Goal: Task Accomplishment & Management: Complete application form

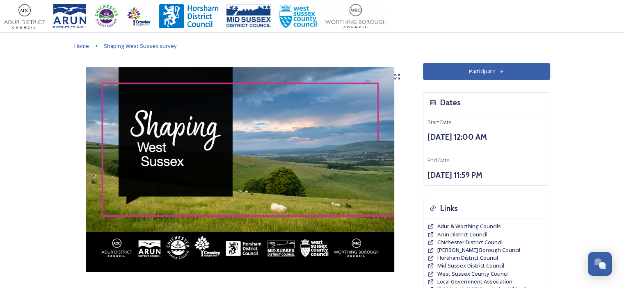
click at [486, 70] on button "Participate" at bounding box center [486, 71] width 127 height 17
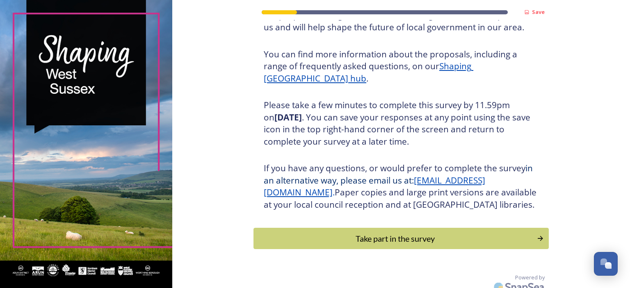
scroll to position [105, 0]
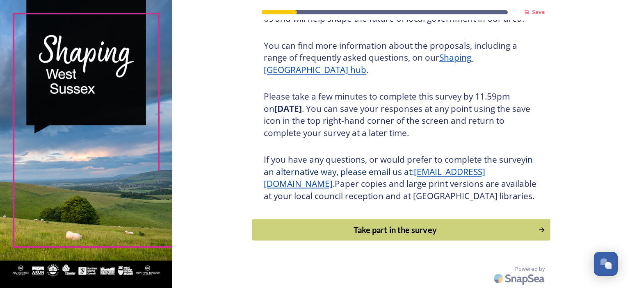
click at [370, 231] on div "Take part in the survey" at bounding box center [395, 230] width 277 height 12
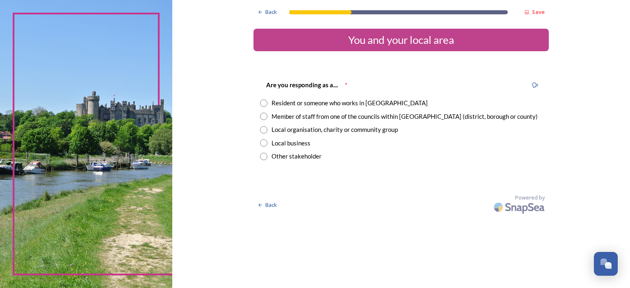
click at [323, 102] on div "Resident or someone who works in West Sussex" at bounding box center [350, 102] width 156 height 9
radio input "true"
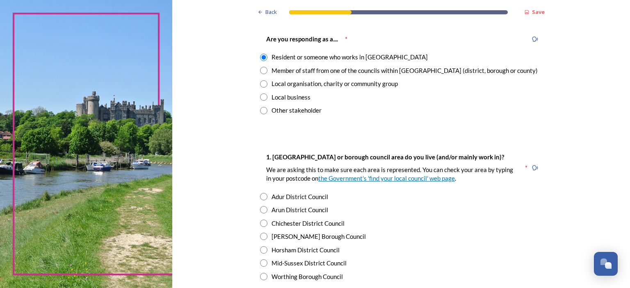
scroll to position [82, 0]
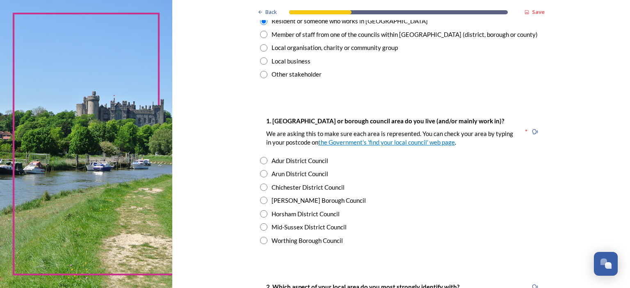
click at [287, 161] on div "Adur District Council" at bounding box center [300, 160] width 57 height 9
radio input "true"
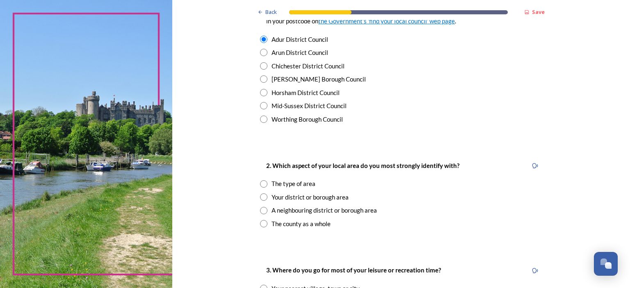
scroll to position [205, 0]
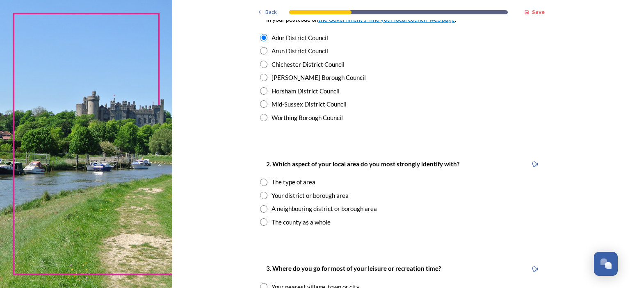
click at [289, 195] on div "Your district or borough area" at bounding box center [310, 195] width 77 height 9
radio input "true"
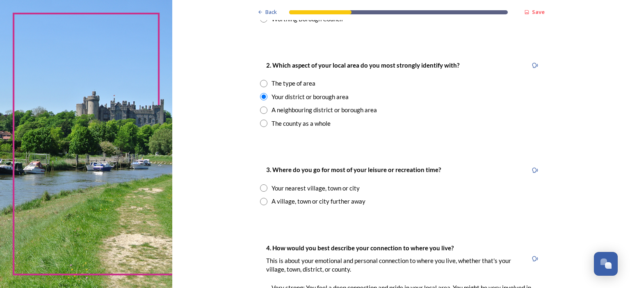
scroll to position [328, 0]
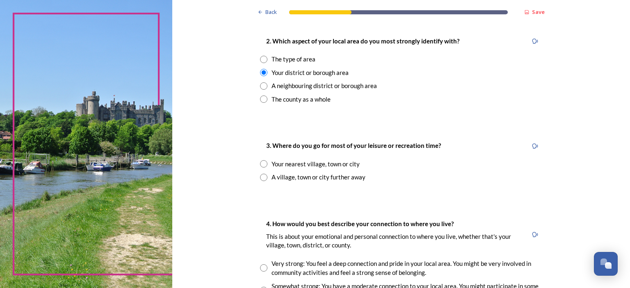
click at [286, 177] on div "A village, town or city further away" at bounding box center [319, 177] width 94 height 9
radio input "true"
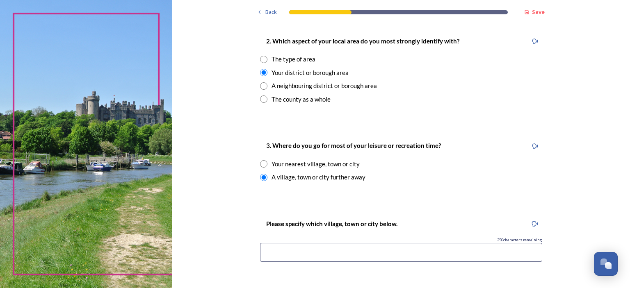
click at [282, 250] on input at bounding box center [401, 252] width 282 height 19
click at [341, 253] on input "Chichester, Horsham, Lewes, and occasionaly Brighton" at bounding box center [401, 252] width 282 height 19
click at [343, 253] on input "Chichester, Horsham, Lewes and occasionaly Brighton" at bounding box center [401, 252] width 282 height 19
click at [322, 254] on input "Chichester, Horsham, Lewes (and occasionaly Brighton)" at bounding box center [401, 252] width 282 height 19
click at [322, 252] on input "Chichester, Horsham and Lewes (and occasionaly Brighton)" at bounding box center [401, 252] width 282 height 19
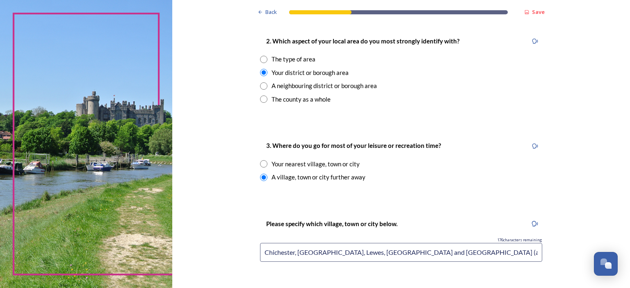
click at [433, 252] on input "Chichester, Horsham, Lewes, Guildord and London (and occasionaly Brighton)" at bounding box center [401, 252] width 282 height 19
click at [435, 252] on input "Chichester, Horsham, Lewes, Guildord and London (and occasionaly Brighton)" at bounding box center [401, 252] width 282 height 19
click at [442, 252] on input "Chichester, Horsham, Lewes, Guildord and London (and occasionaly Brighton)" at bounding box center [401, 252] width 282 height 19
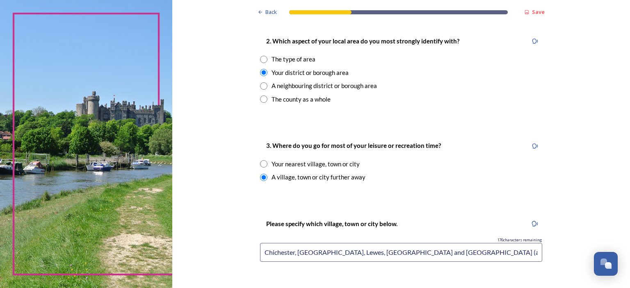
paste input "ly"
drag, startPoint x: 323, startPoint y: 255, endPoint x: 300, endPoint y: 252, distance: 23.2
click at [296, 252] on input "Chichester, Horsham, Lewes, Guildord and London (and occasionally Brighton)" at bounding box center [401, 252] width 282 height 19
click at [313, 251] on input "Horsham, Chichester, Lewes, Guildord and London (and occasionally Brighton)" at bounding box center [401, 252] width 282 height 19
click at [361, 252] on input "Horsham, Chichester, Lewes, Guildord and London (and occasionally Brighton)" at bounding box center [401, 252] width 282 height 19
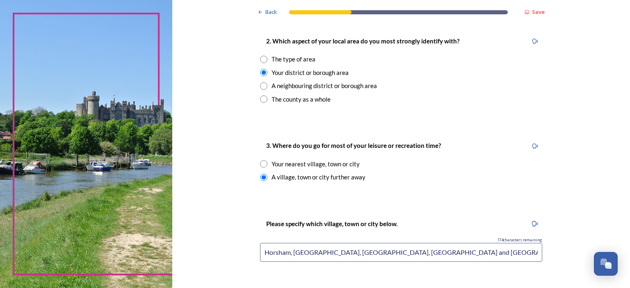
click at [352, 252] on input "Horsham, Chichester, Lewes, Guildford and London (and occasionally Brighton)" at bounding box center [401, 252] width 282 height 19
type input "Horsham, Chichester, Lewes, Guildford and London (and occasionally Brighton)"
click at [295, 249] on input "Horsham, Chichester, Lewes, Guildford and London (and occasionally Brighton)" at bounding box center [401, 252] width 282 height 19
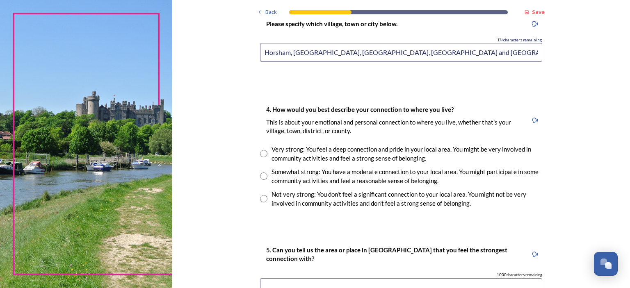
scroll to position [533, 0]
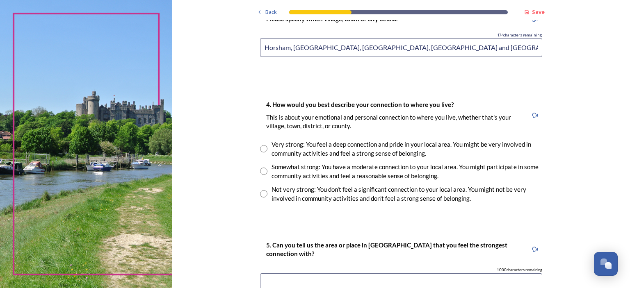
click at [306, 170] on div "Somewhat strong: You have a moderate connection to your local area. You might p…" at bounding box center [407, 171] width 271 height 18
radio input "true"
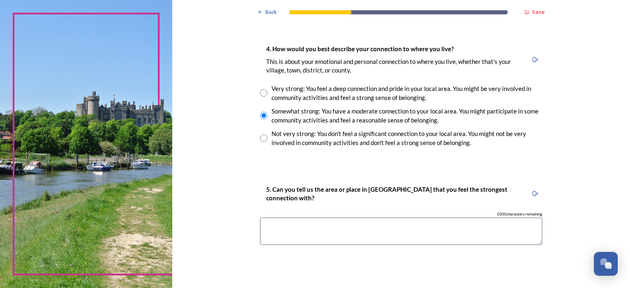
scroll to position [615, 0]
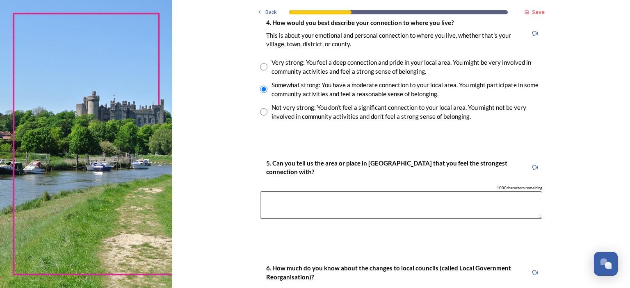
click at [309, 205] on textarea at bounding box center [401, 205] width 282 height 27
paste textarea "Guildford"
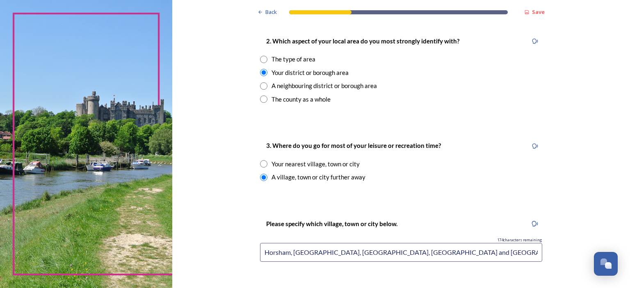
scroll to position [328, 0]
drag, startPoint x: 263, startPoint y: 252, endPoint x: 321, endPoint y: 255, distance: 58.3
click at [321, 255] on input "Horsham, Chichester, Lewes, Guildford and London (and occasionally Brighton)" at bounding box center [401, 252] width 282 height 19
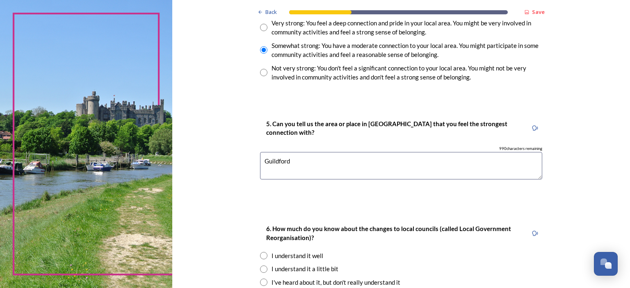
scroll to position [656, 0]
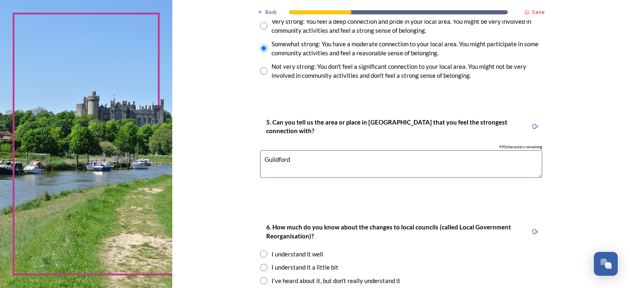
click at [277, 162] on textarea "Guildford" at bounding box center [401, 164] width 282 height 27
paste textarea "Horsham, Chichester"
click at [286, 162] on textarea "Horsham, Chichester" at bounding box center [401, 164] width 282 height 27
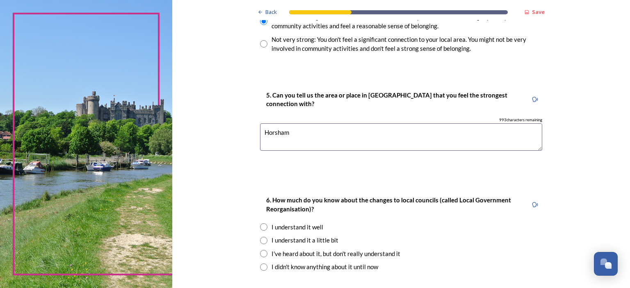
scroll to position [739, 0]
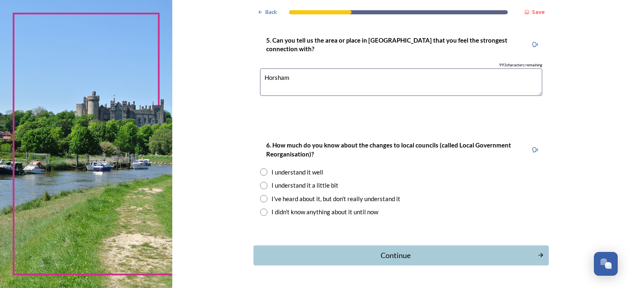
type textarea "Horsham"
click at [288, 172] on div "I understand it well" at bounding box center [298, 172] width 52 height 9
radio input "true"
click at [384, 256] on div "Continue" at bounding box center [396, 255] width 278 height 11
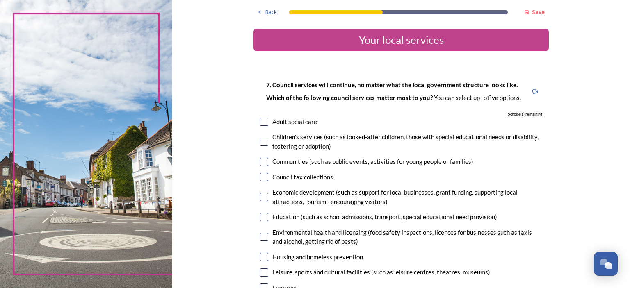
click at [278, 122] on div "Adult social care" at bounding box center [294, 121] width 45 height 9
checkbox input "true"
click at [262, 140] on input "checkbox" at bounding box center [264, 142] width 8 height 8
checkbox input "true"
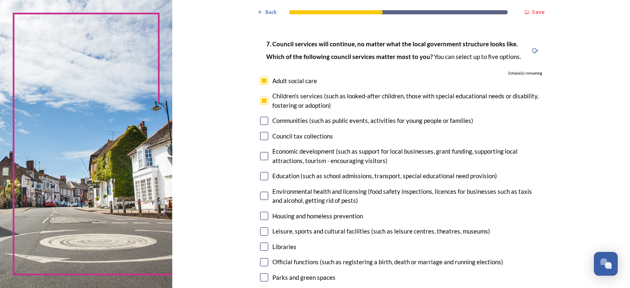
click at [263, 177] on input "checkbox" at bounding box center [264, 176] width 8 height 8
checkbox input "true"
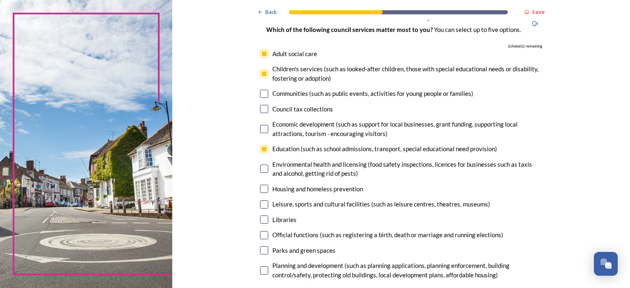
scroll to position [82, 0]
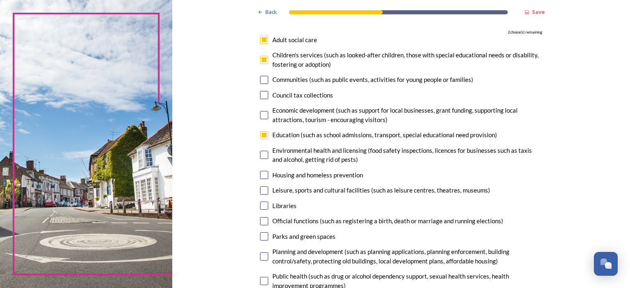
click at [261, 155] on input "checkbox" at bounding box center [264, 155] width 8 height 8
checkbox input "true"
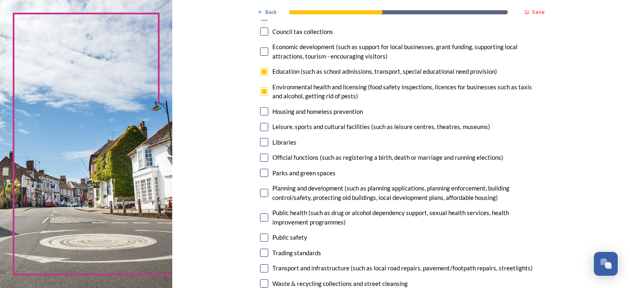
scroll to position [164, 0]
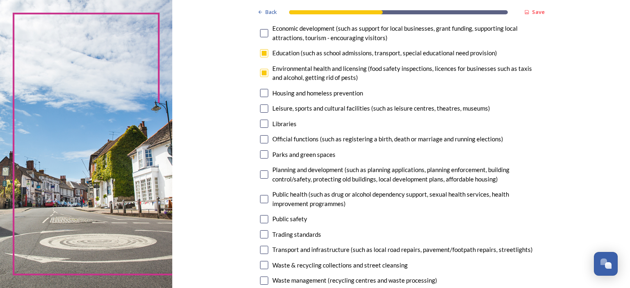
click at [263, 249] on input "checkbox" at bounding box center [264, 250] width 8 height 8
checkbox input "true"
click at [263, 265] on input "checkbox" at bounding box center [264, 265] width 8 height 8
checkbox input "false"
click at [261, 73] on input "checkbox" at bounding box center [264, 73] width 8 height 8
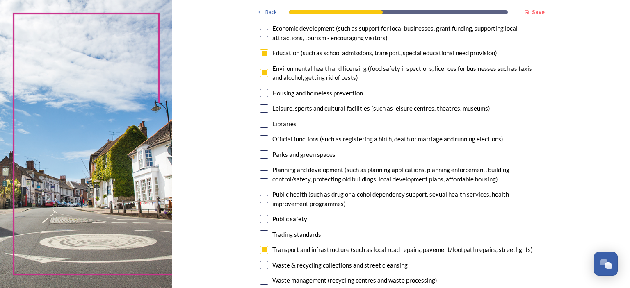
checkbox input "false"
click at [264, 266] on input "checkbox" at bounding box center [264, 265] width 8 height 8
checkbox input "true"
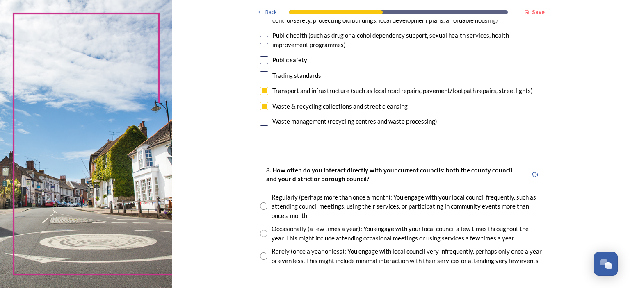
scroll to position [369, 0]
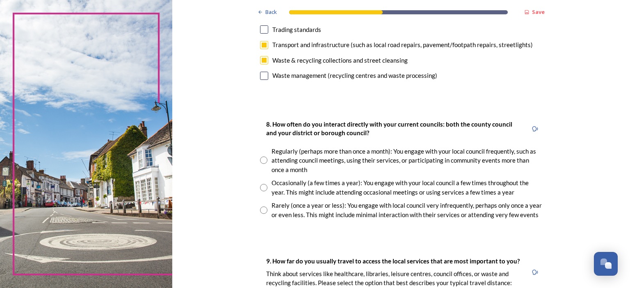
click at [277, 184] on div "Occasionally (a few times a year): You engage with your local council a few tim…" at bounding box center [407, 187] width 271 height 18
radio input "true"
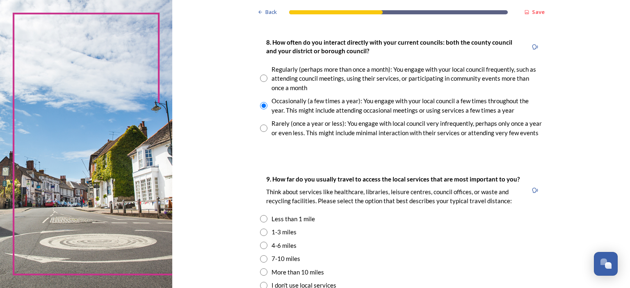
scroll to position [492, 0]
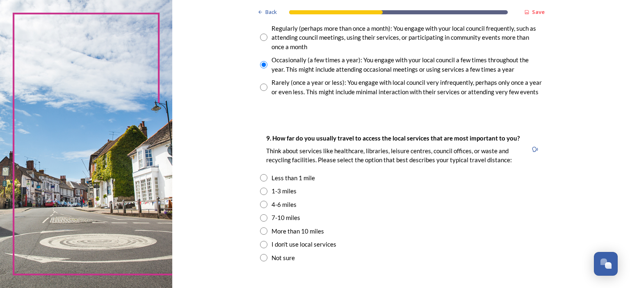
click at [277, 231] on div "More than 10 miles" at bounding box center [298, 231] width 53 height 9
radio input "true"
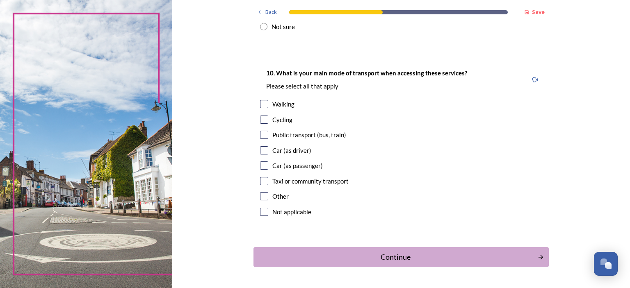
scroll to position [739, 0]
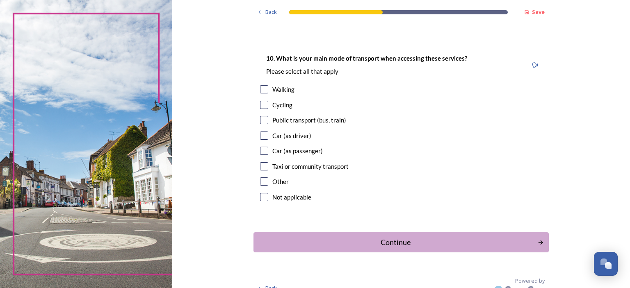
click at [262, 136] on input "checkbox" at bounding box center [264, 136] width 8 height 8
checkbox input "true"
click at [261, 149] on input "checkbox" at bounding box center [264, 151] width 8 height 8
checkbox input "true"
click at [260, 105] on input "checkbox" at bounding box center [264, 105] width 8 height 8
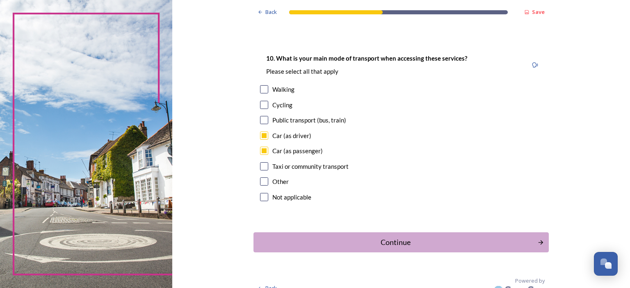
checkbox input "true"
click at [260, 122] on input "checkbox" at bounding box center [264, 120] width 8 height 8
checkbox input "true"
click at [267, 85] on div "Walking" at bounding box center [401, 89] width 282 height 9
checkbox input "true"
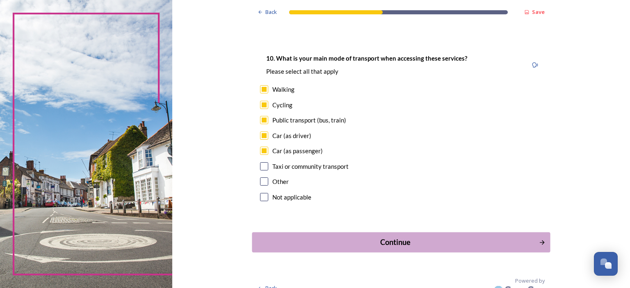
click at [399, 241] on div "Continue" at bounding box center [396, 242] width 278 height 11
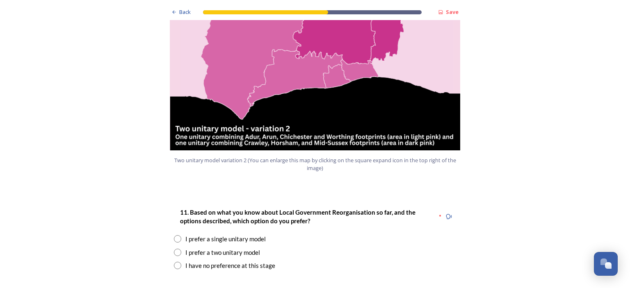
scroll to position [985, 0]
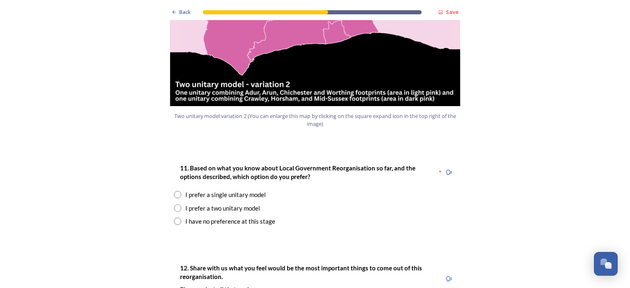
click at [207, 204] on div "I prefer a two unitary model" at bounding box center [222, 208] width 75 height 9
radio input "true"
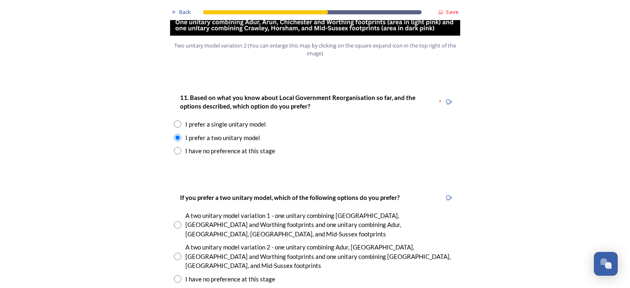
scroll to position [1067, 0]
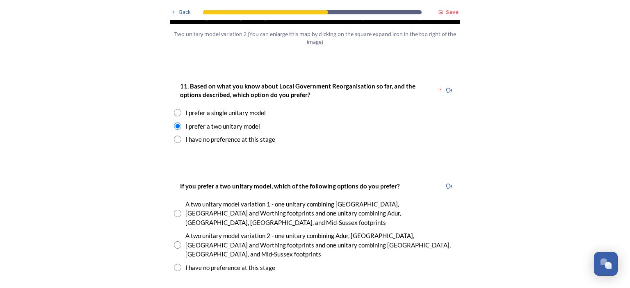
click at [192, 231] on div "A two unitary model variation 2 - one unitary combining Adur, Arun, Chichester …" at bounding box center [320, 245] width 271 height 28
radio input "true"
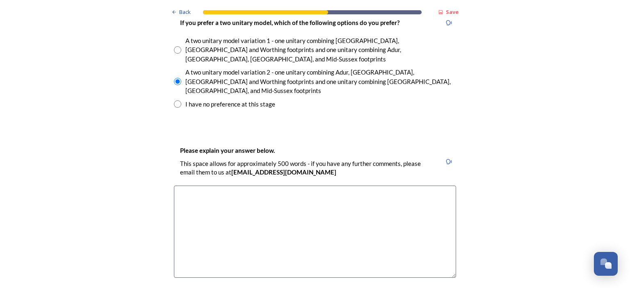
scroll to position [1231, 0]
click at [212, 185] on textarea at bounding box center [315, 231] width 282 height 92
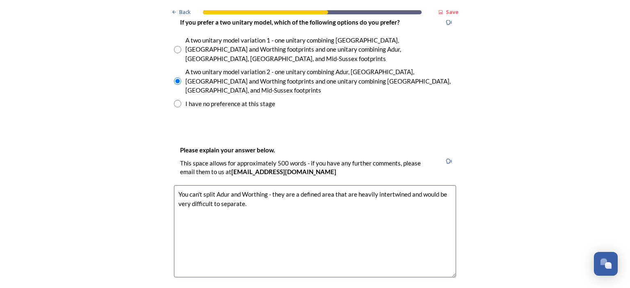
click at [246, 185] on textarea "You can't split Adur and Worthing - they are a defined area that are heavily in…" at bounding box center [315, 231] width 282 height 92
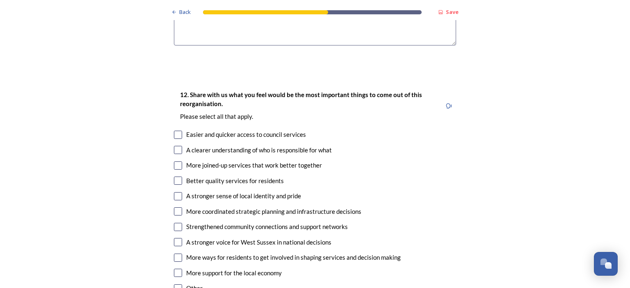
scroll to position [1477, 0]
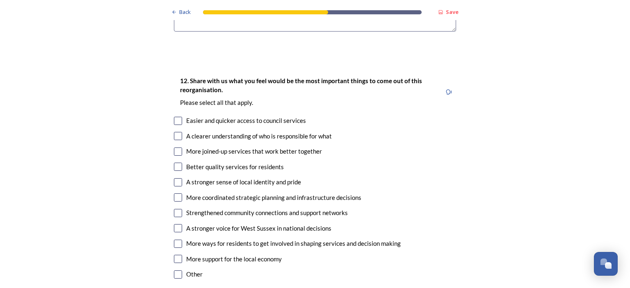
type textarea "You can't split Adur and Worthing - they are a defined area that are heavily in…"
click at [178, 132] on input "checkbox" at bounding box center [178, 136] width 8 height 8
checkbox input "true"
click at [174, 271] on input "checkbox" at bounding box center [178, 275] width 8 height 8
checkbox input "true"
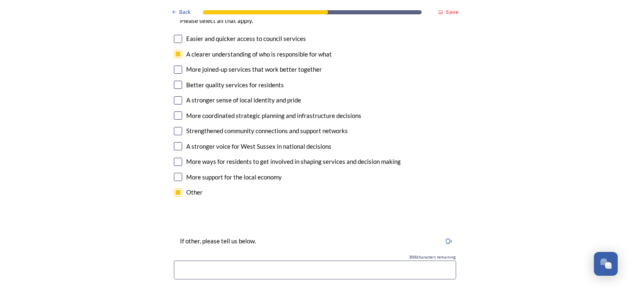
scroll to position [1518, 0]
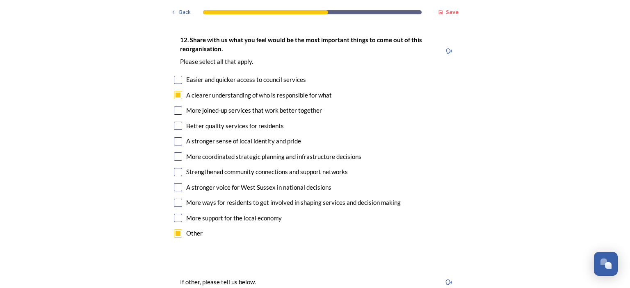
scroll to position [0, 188]
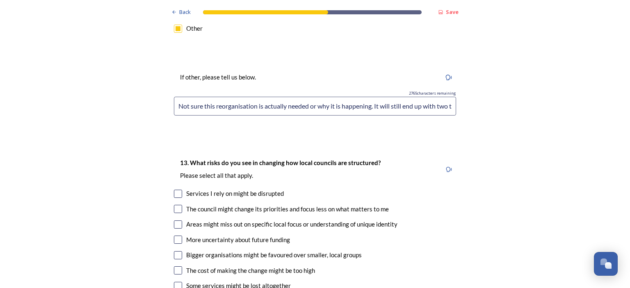
scroll to position [1764, 0]
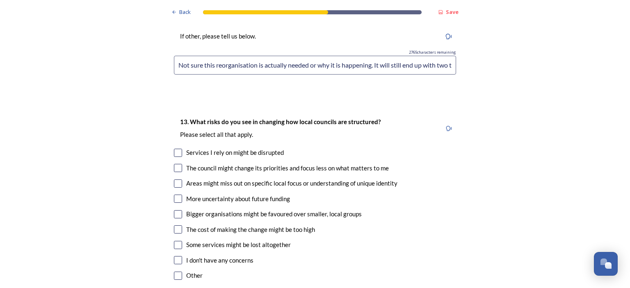
type input "Not sure this reorganisation is actually needed or why it is happening. It will…"
click at [176, 149] on input "checkbox" at bounding box center [178, 153] width 8 height 8
checkbox input "true"
click at [177, 164] on input "checkbox" at bounding box center [178, 168] width 8 height 8
checkbox input "true"
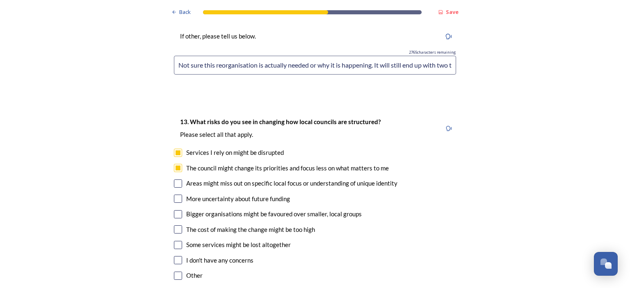
click at [177, 136] on div "13. What risks do you see in changing how local councils are structured? ﻿Pleas…" at bounding box center [314, 200] width 295 height 182
click at [178, 180] on input "checkbox" at bounding box center [178, 184] width 8 height 8
checkbox input "true"
click at [176, 195] on input "checkbox" at bounding box center [178, 199] width 8 height 8
checkbox input "true"
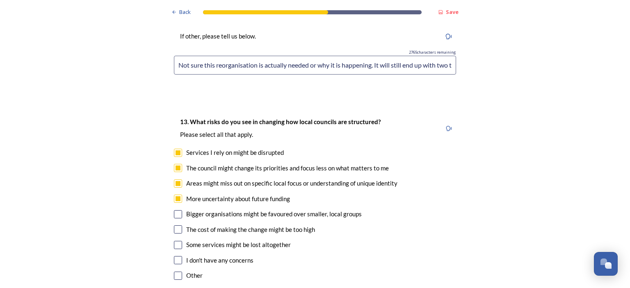
click at [176, 210] on input "checkbox" at bounding box center [178, 214] width 8 height 8
checkbox input "true"
click at [174, 226] on input "checkbox" at bounding box center [178, 230] width 8 height 8
checkbox input "true"
click at [175, 241] on input "checkbox" at bounding box center [178, 245] width 8 height 8
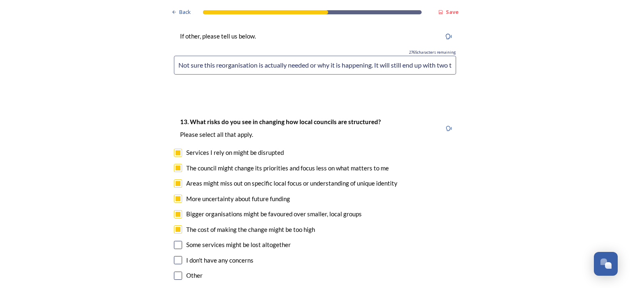
checkbox input "true"
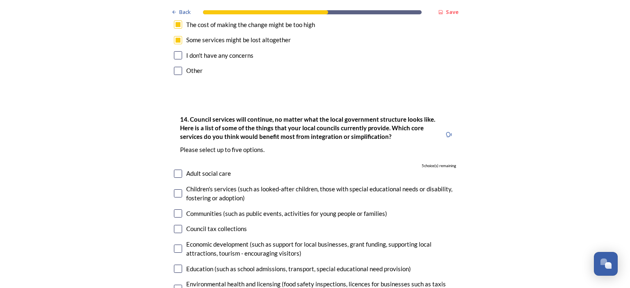
scroll to position [2010, 0]
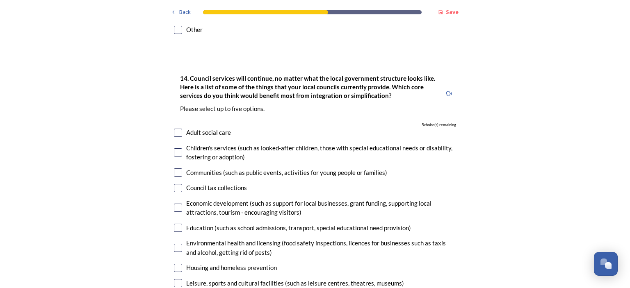
click at [177, 129] on input "checkbox" at bounding box center [178, 133] width 8 height 8
checkbox input "true"
click at [175, 149] on input "checkbox" at bounding box center [178, 153] width 8 height 8
checkbox input "true"
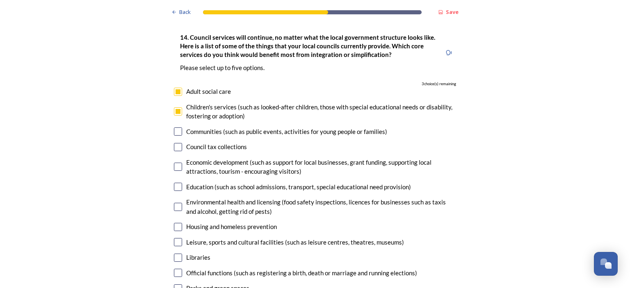
click at [174, 183] on input "checkbox" at bounding box center [178, 187] width 8 height 8
checkbox input "true"
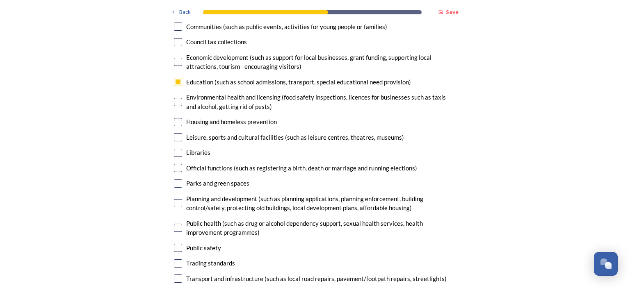
scroll to position [2175, 0]
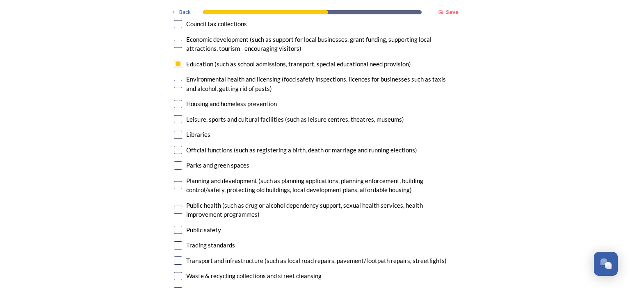
click at [175, 272] on input "checkbox" at bounding box center [178, 276] width 8 height 8
checkbox input "true"
click at [174, 257] on input "checkbox" at bounding box center [178, 261] width 8 height 8
checkbox input "true"
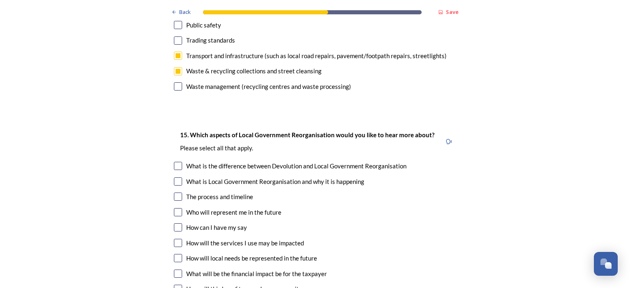
scroll to position [2421, 0]
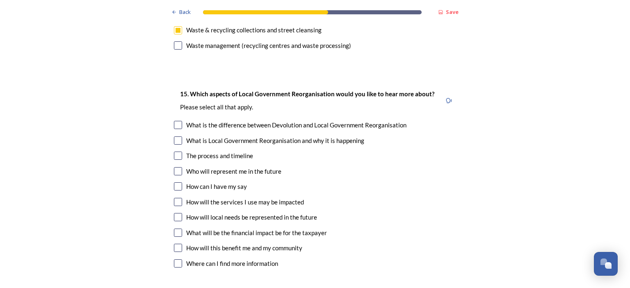
click at [174, 244] on input "checkbox" at bounding box center [178, 248] width 8 height 8
checkbox input "true"
click at [174, 198] on input "checkbox" at bounding box center [178, 202] width 8 height 8
checkbox input "true"
click at [174, 229] on input "checkbox" at bounding box center [178, 233] width 8 height 8
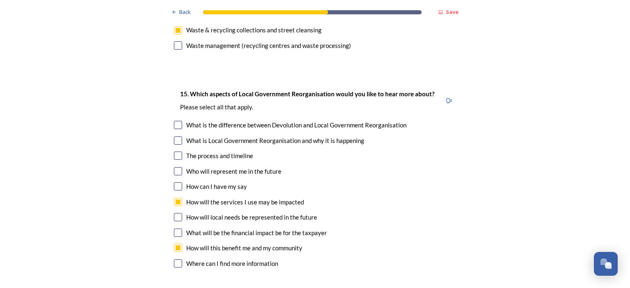
checkbox input "true"
click at [174, 167] on input "checkbox" at bounding box center [178, 171] width 8 height 8
checkbox input "true"
click at [178, 183] on input "checkbox" at bounding box center [178, 187] width 8 height 8
checkbox input "true"
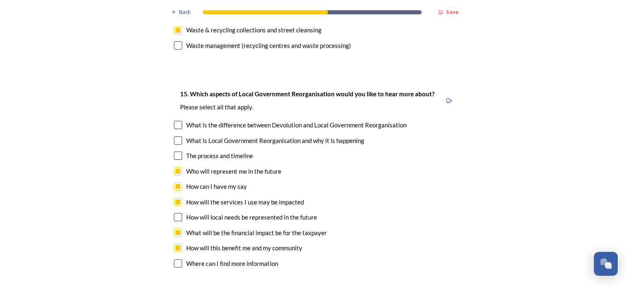
click at [176, 213] on input "checkbox" at bounding box center [178, 217] width 8 height 8
checkbox input "true"
click at [176, 260] on input "checkbox" at bounding box center [178, 264] width 8 height 8
checkbox input "true"
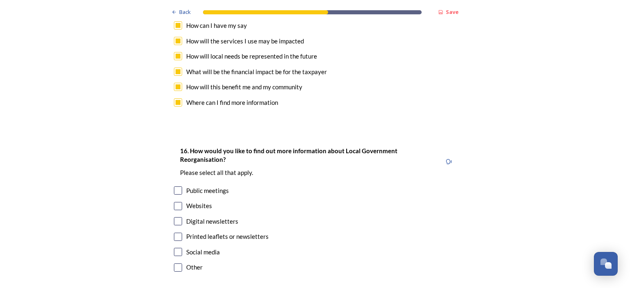
scroll to position [2585, 0]
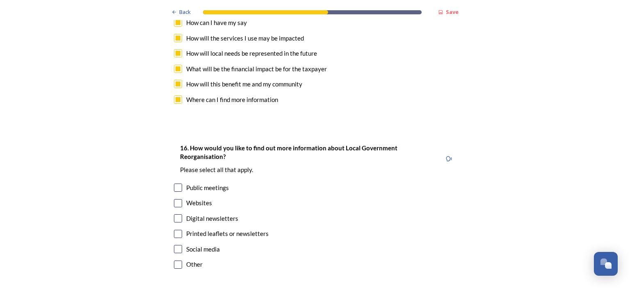
click at [176, 199] on input "checkbox" at bounding box center [178, 203] width 8 height 8
checkbox input "true"
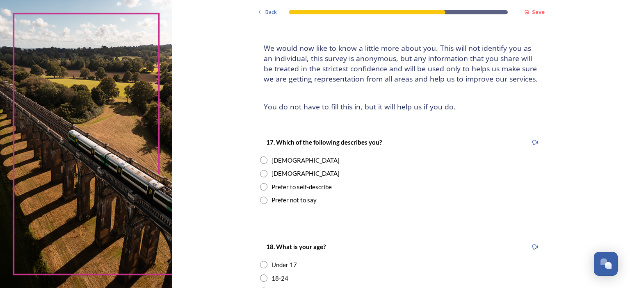
scroll to position [82, 0]
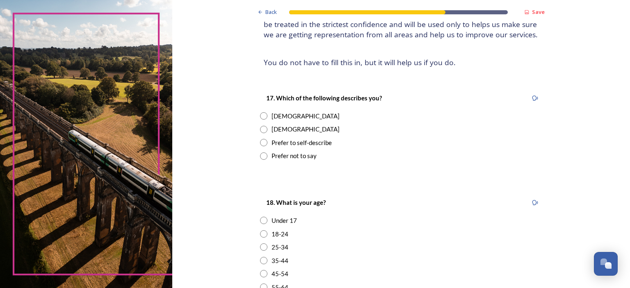
click at [276, 130] on div "Male" at bounding box center [306, 129] width 68 height 9
radio input "true"
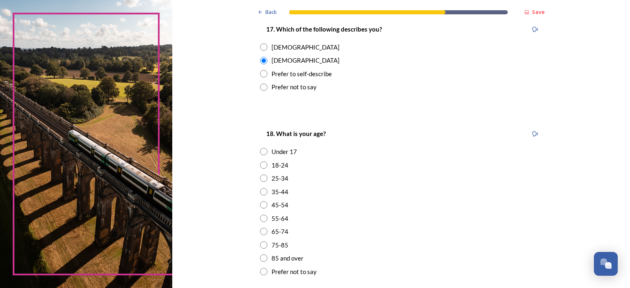
scroll to position [164, 0]
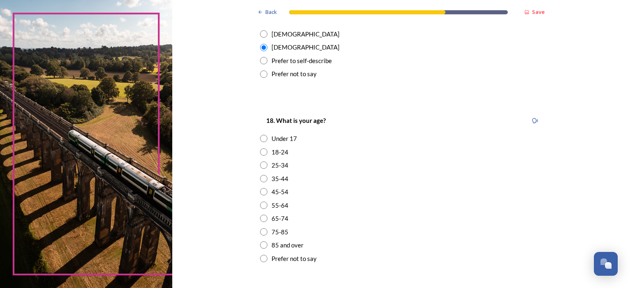
click at [277, 205] on div "55-64" at bounding box center [280, 205] width 17 height 9
radio input "true"
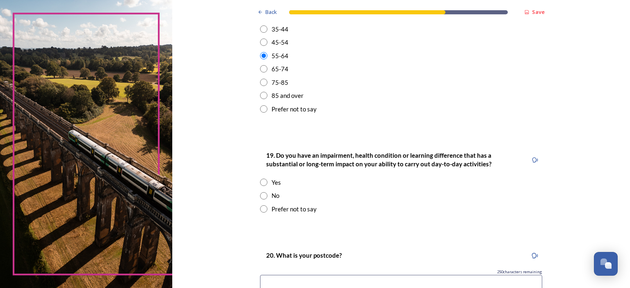
scroll to position [328, 0]
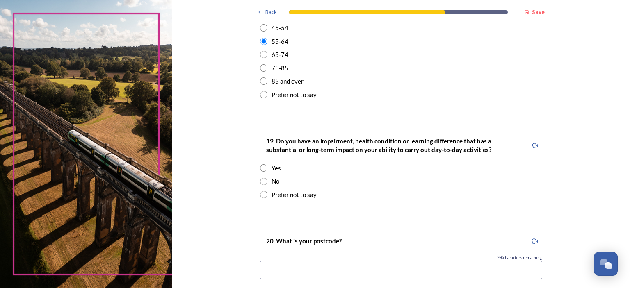
click at [272, 181] on div "No" at bounding box center [276, 181] width 8 height 9
radio input "true"
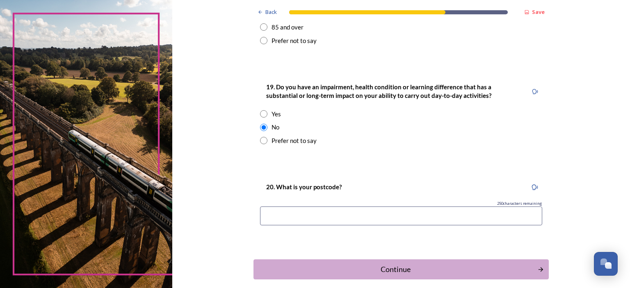
scroll to position [421, 0]
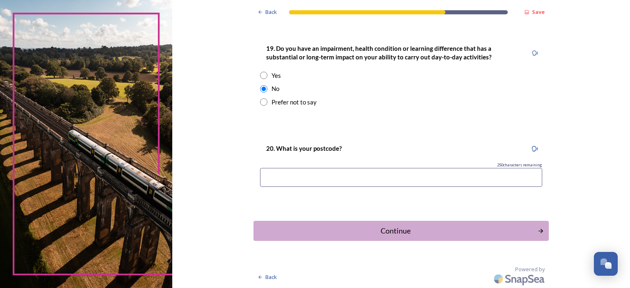
click at [271, 179] on input at bounding box center [401, 177] width 282 height 19
click at [282, 177] on input at bounding box center [401, 177] width 282 height 19
type input "BN41 2ES"
click at [368, 229] on div "Continue" at bounding box center [396, 231] width 278 height 11
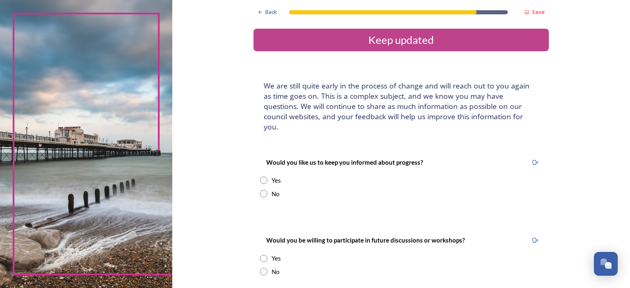
click at [273, 176] on div "Yes" at bounding box center [276, 180] width 9 height 9
click at [272, 190] on div "No" at bounding box center [276, 194] width 8 height 9
radio input "false"
radio input "true"
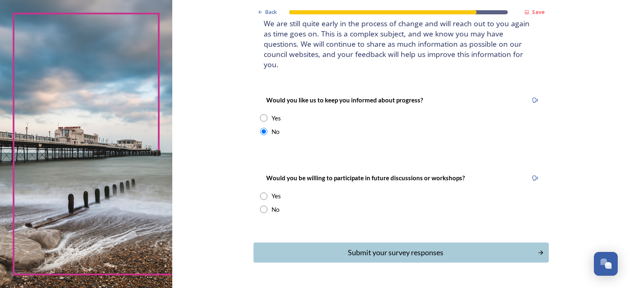
scroll to position [74, 0]
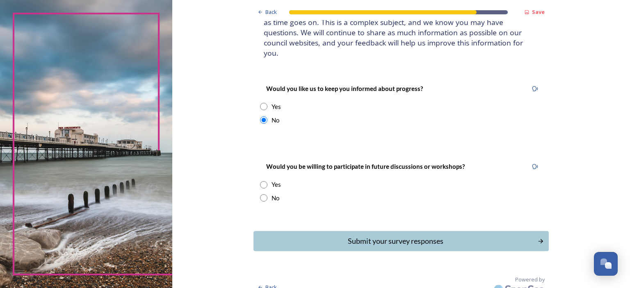
click at [272, 180] on div "Yes" at bounding box center [276, 184] width 9 height 9
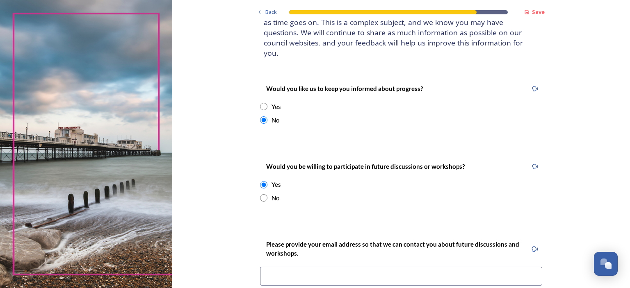
click at [273, 194] on div "No" at bounding box center [276, 198] width 8 height 9
radio input "false"
radio input "true"
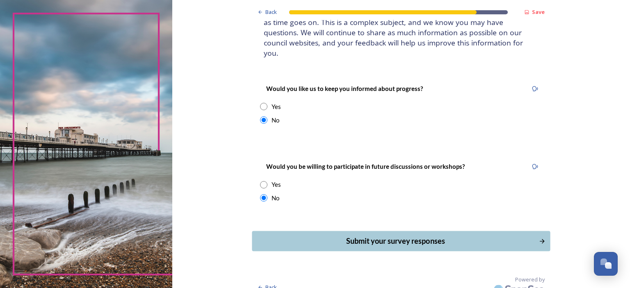
click at [374, 236] on div "Submit your survey responses" at bounding box center [396, 241] width 278 height 11
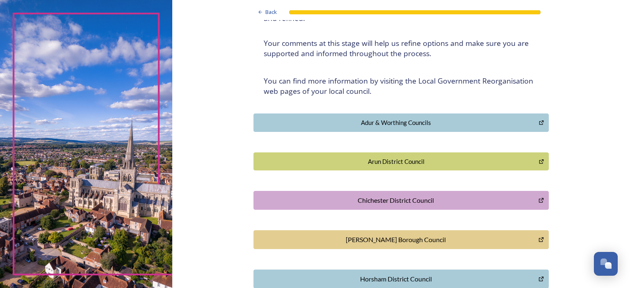
scroll to position [123, 0]
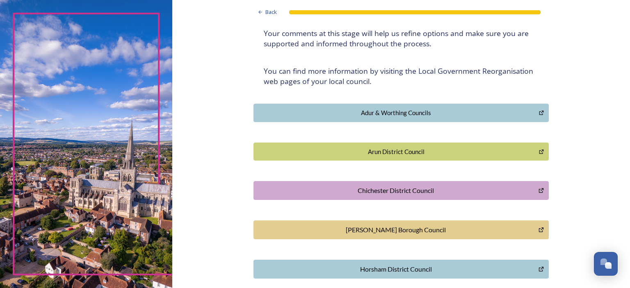
click at [376, 111] on div "Adur & Worthing Councils" at bounding box center [396, 112] width 277 height 9
